Goal: Information Seeking & Learning: Learn about a topic

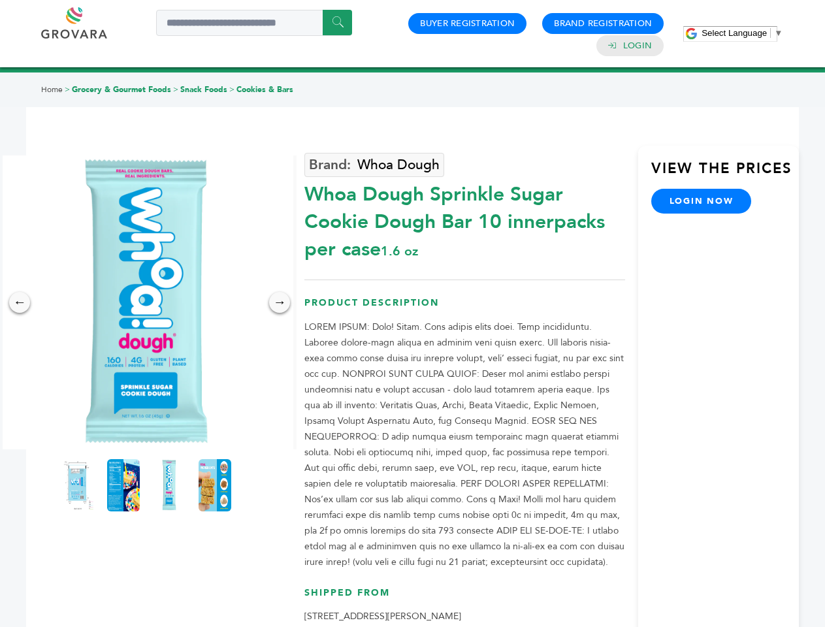
click at [742, 33] on span "Select Language" at bounding box center [733, 33] width 65 height 10
click at [146, 302] on img at bounding box center [146, 302] width 294 height 294
click at [0, 0] on div "×" at bounding box center [0, 0] width 0 height 0
click at [279, 302] on div "→" at bounding box center [279, 302] width 21 height 21
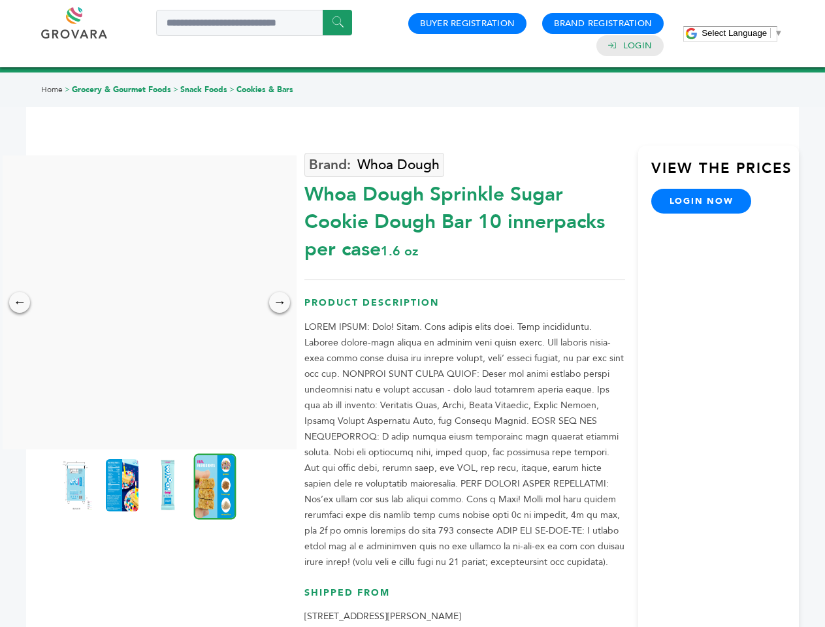
click at [78, 485] on img at bounding box center [76, 485] width 33 height 52
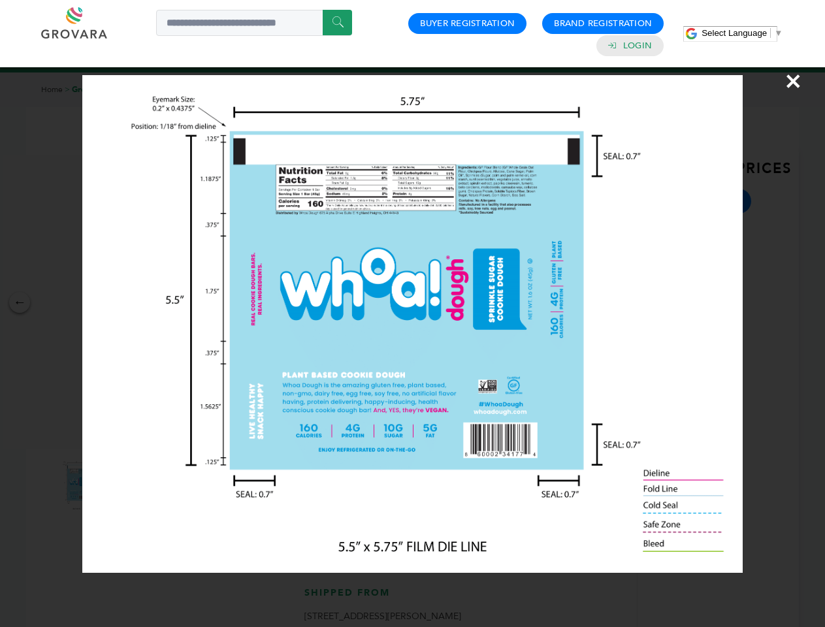
click at [123, 485] on div "×" at bounding box center [412, 313] width 825 height 627
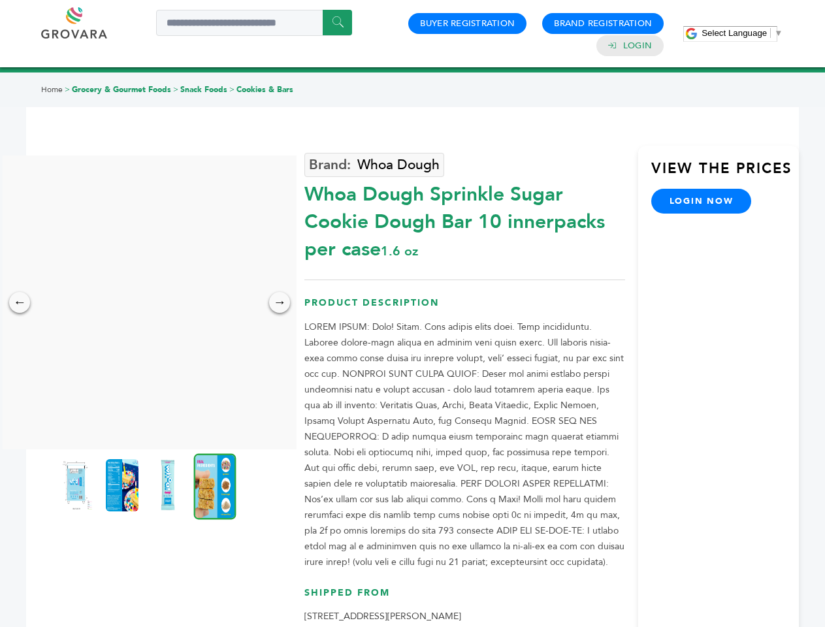
click at [169, 485] on img at bounding box center [167, 485] width 33 height 52
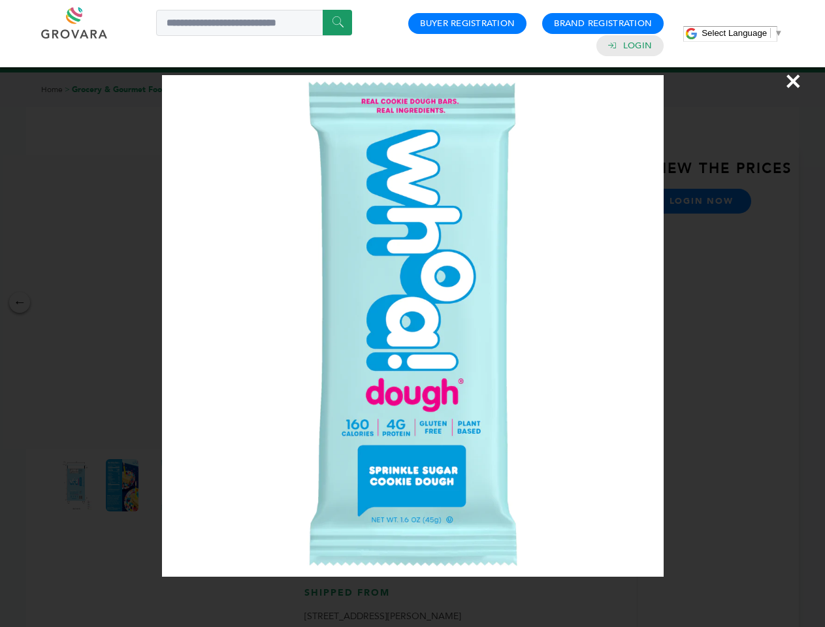
click at [215, 485] on div "×" at bounding box center [412, 313] width 825 height 627
